Goal: Information Seeking & Learning: Learn about a topic

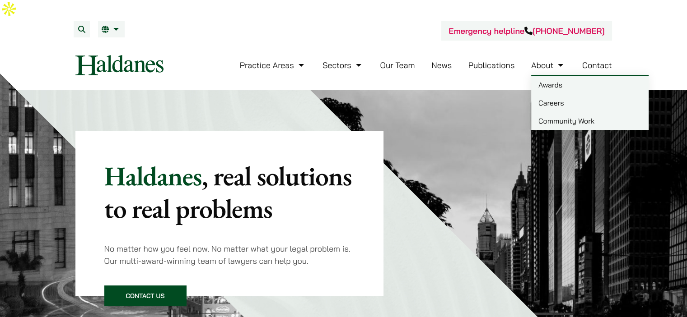
click at [557, 94] on link "Careers" at bounding box center [589, 103] width 117 height 18
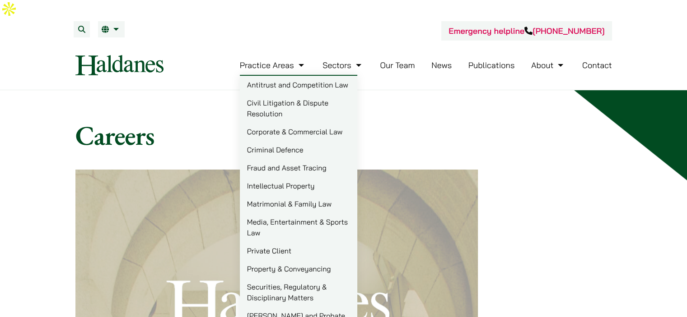
click at [273, 141] on link "Criminal Defence" at bounding box center [298, 150] width 117 height 18
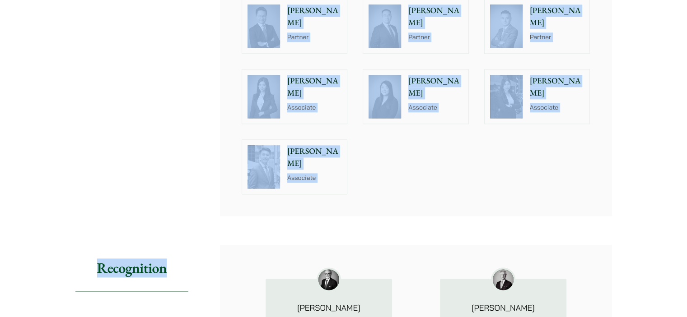
scroll to position [1192, 0]
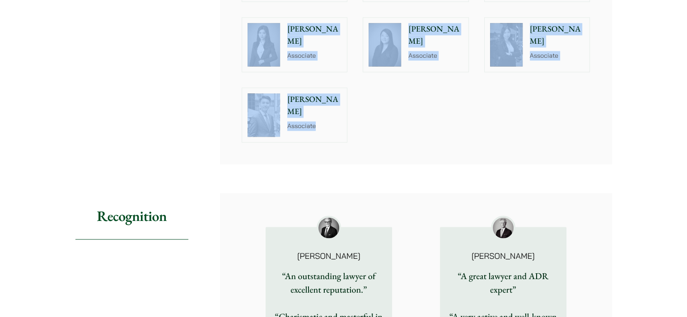
drag, startPoint x: 206, startPoint y: 47, endPoint x: 342, endPoint y: 109, distance: 149.5
click at [342, 109] on div "Lawyers Jonathan Midgley Partner, Solicitor Advocate Geoffrey Booth Consultant,…" at bounding box center [343, 7] width 536 height 313
copy div "Jonathan Midgley Partner, Solicitor Advocate Geoffrey Booth Consultant, Solicit…"
click at [419, 99] on div "Jonathan Midgley Partner, Solicitor Advocate Geoffrey Booth Consultant, Solicit…" at bounding box center [415, 7] width 363 height 285
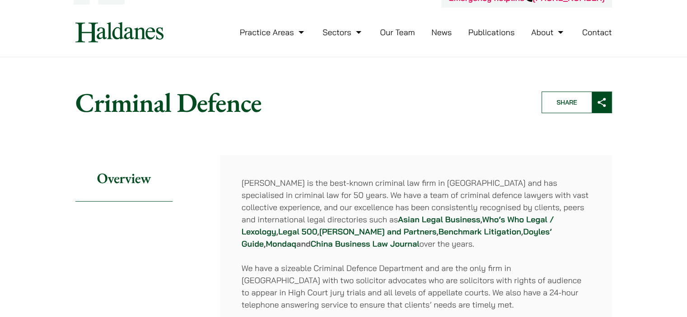
scroll to position [0, 0]
